Goal: Find specific page/section: Find specific page/section

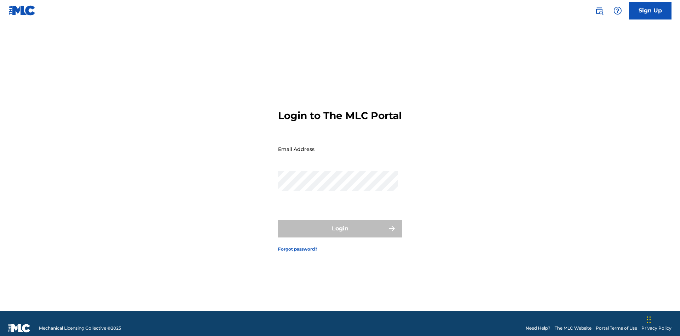
scroll to position [9, 0]
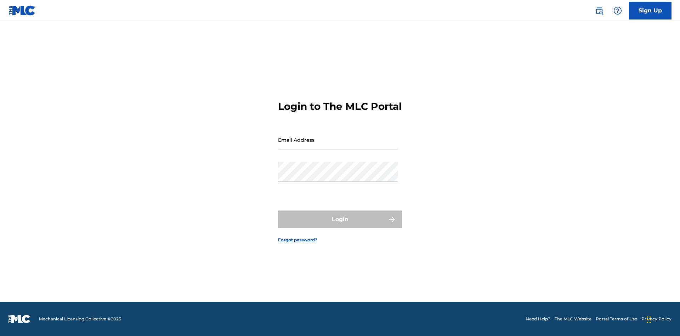
click at [338, 146] on input "Email Address" at bounding box center [338, 140] width 120 height 20
type input "[PERSON_NAME][EMAIL_ADDRESS][PERSON_NAME][DOMAIN_NAME]"
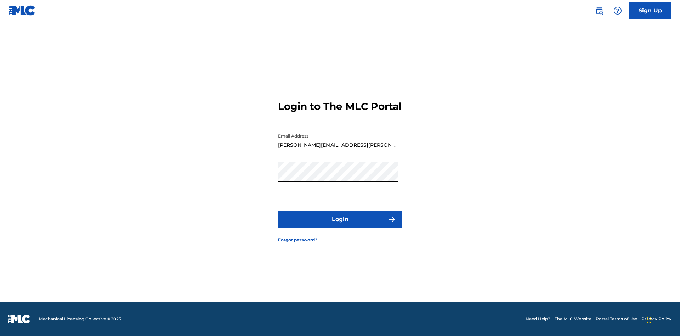
click at [340, 225] on button "Login" at bounding box center [340, 219] width 124 height 18
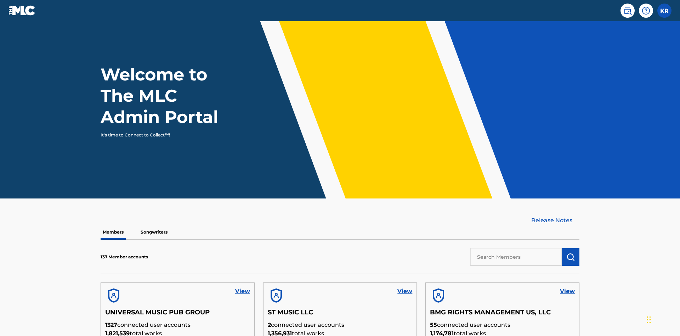
click at [516, 248] on input "text" at bounding box center [515, 257] width 91 height 18
click at [571, 253] on img "submit" at bounding box center [570, 257] width 8 height 8
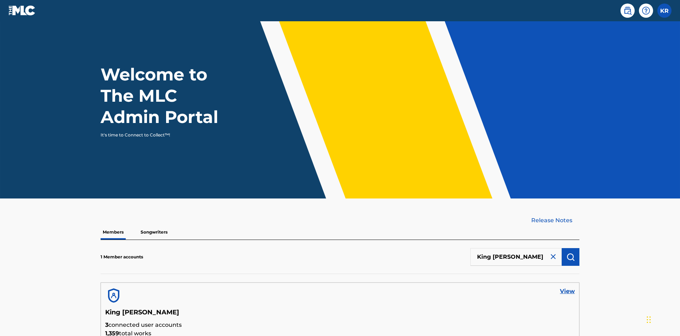
click at [567, 287] on link "View" at bounding box center [567, 291] width 15 height 8
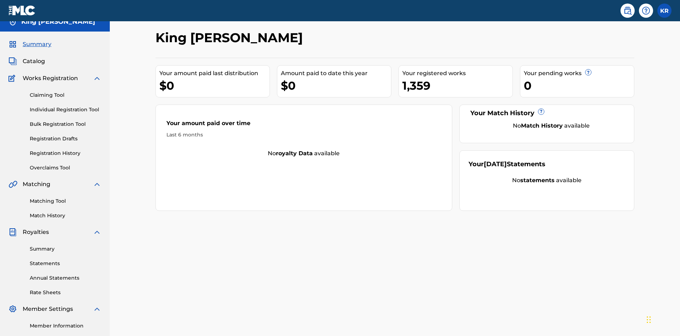
click at [34, 57] on span "Catalog" at bounding box center [34, 61] width 22 height 8
